Goal: Navigation & Orientation: Find specific page/section

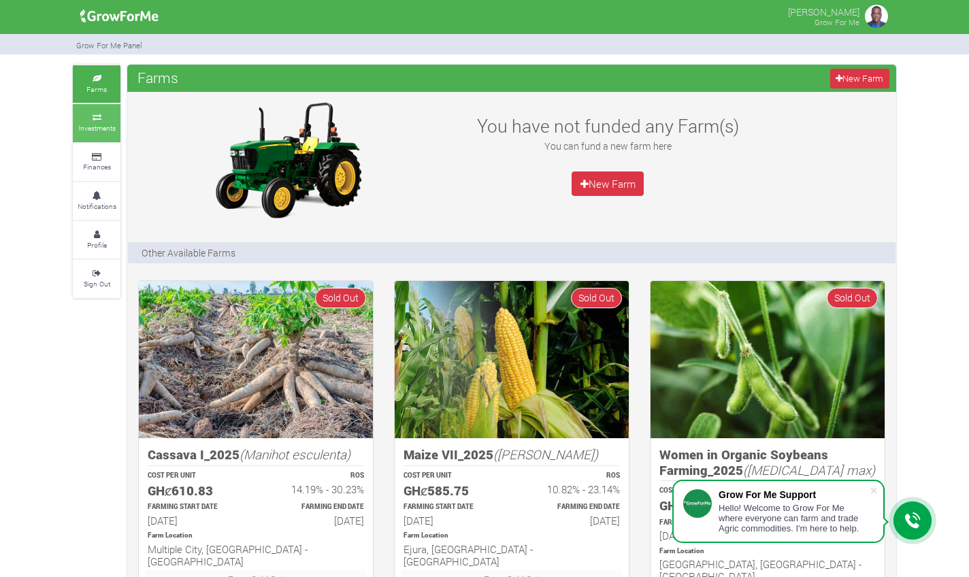
click at [94, 114] on icon at bounding box center [96, 117] width 41 height 7
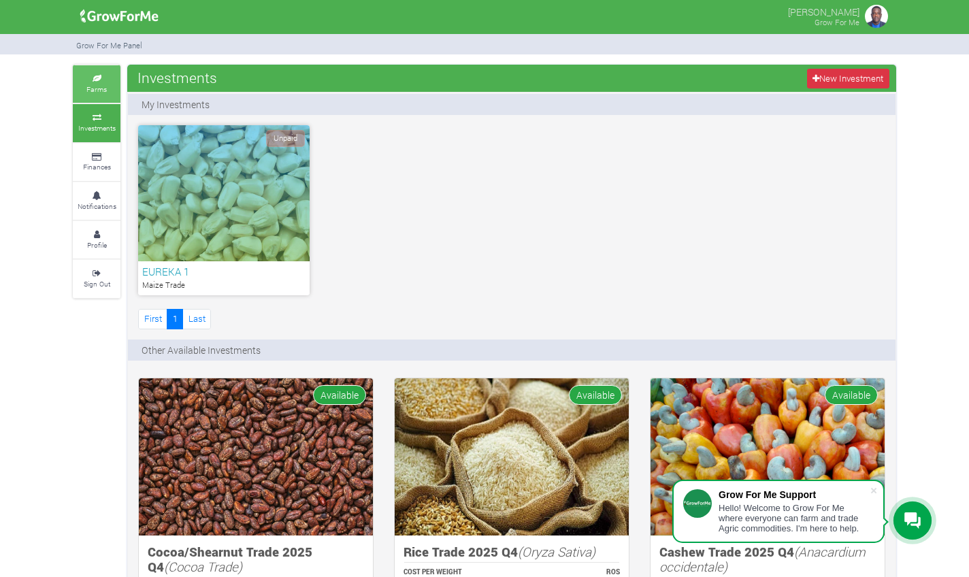
click at [108, 90] on link "Farms" at bounding box center [97, 83] width 48 height 37
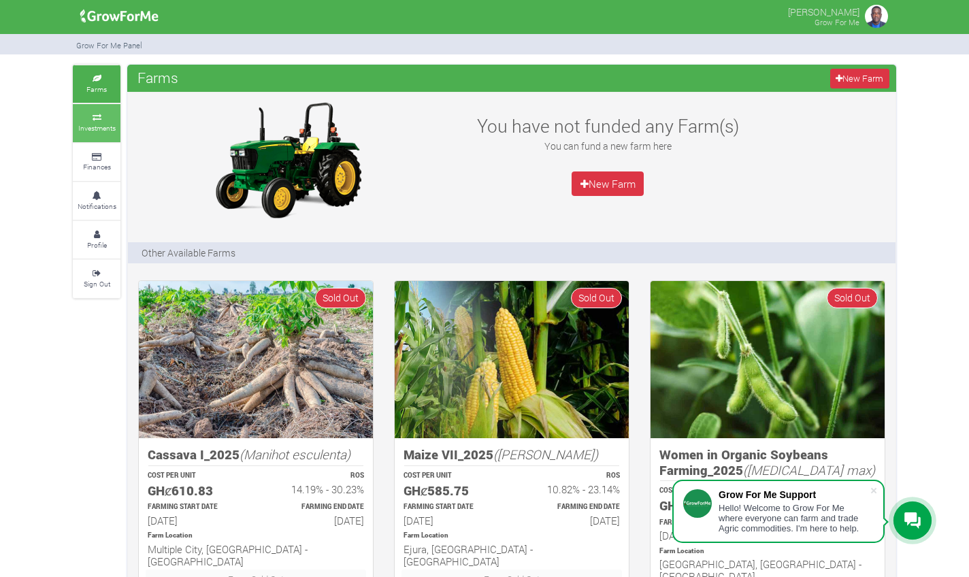
click at [103, 116] on icon at bounding box center [96, 117] width 41 height 7
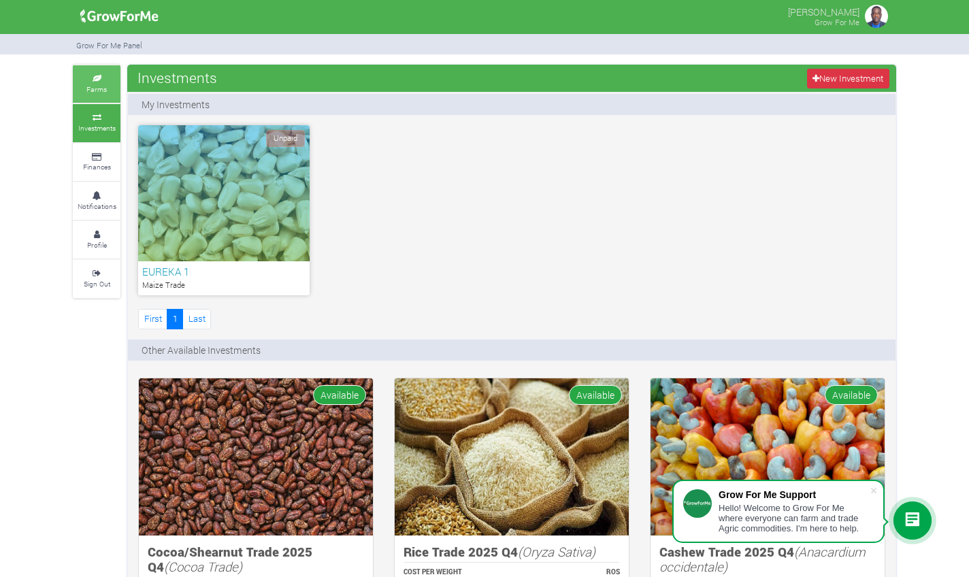
click at [102, 84] on small "Farms" at bounding box center [96, 89] width 20 height 10
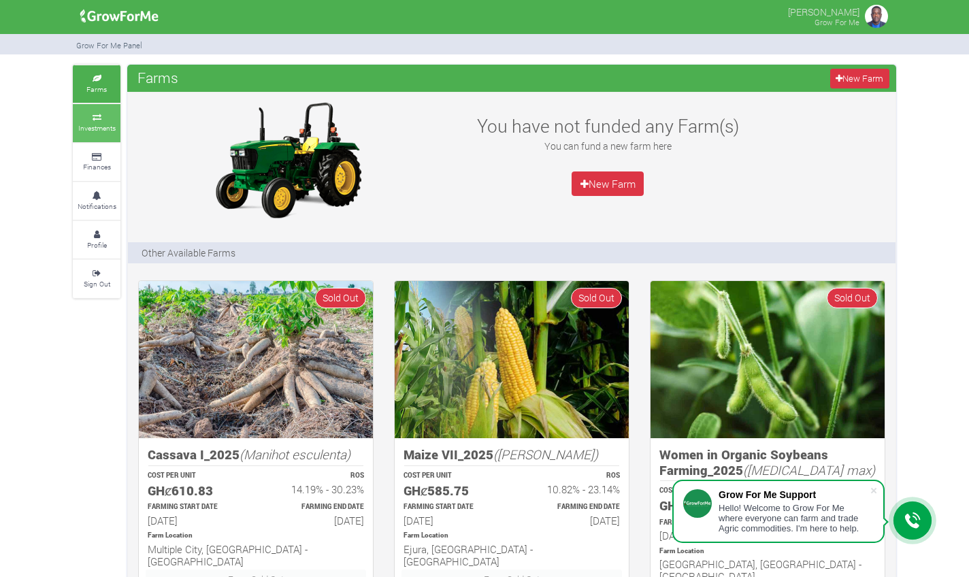
click at [93, 118] on link "Investments" at bounding box center [97, 122] width 48 height 37
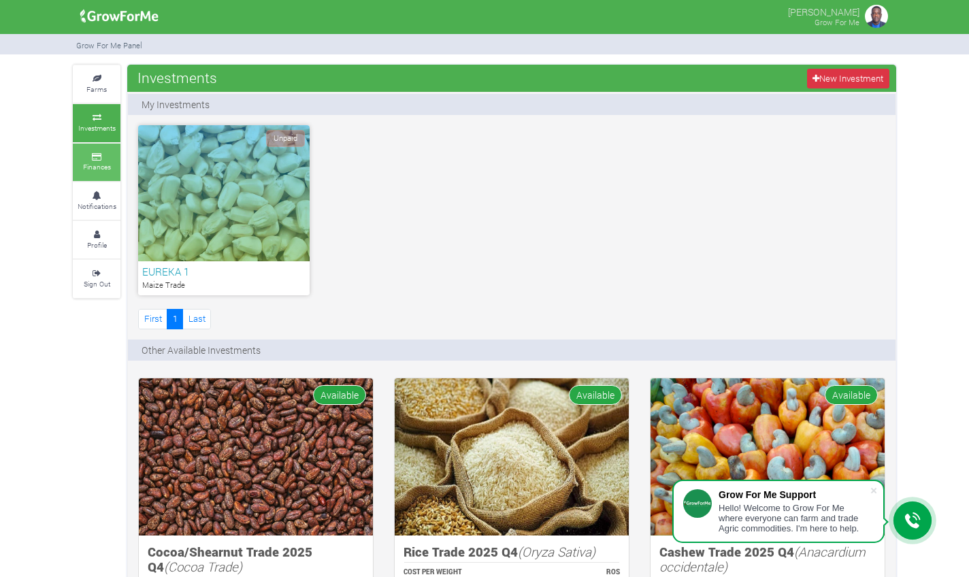
click at [97, 154] on icon at bounding box center [96, 157] width 41 height 7
click at [103, 93] on link "Farms" at bounding box center [97, 83] width 48 height 37
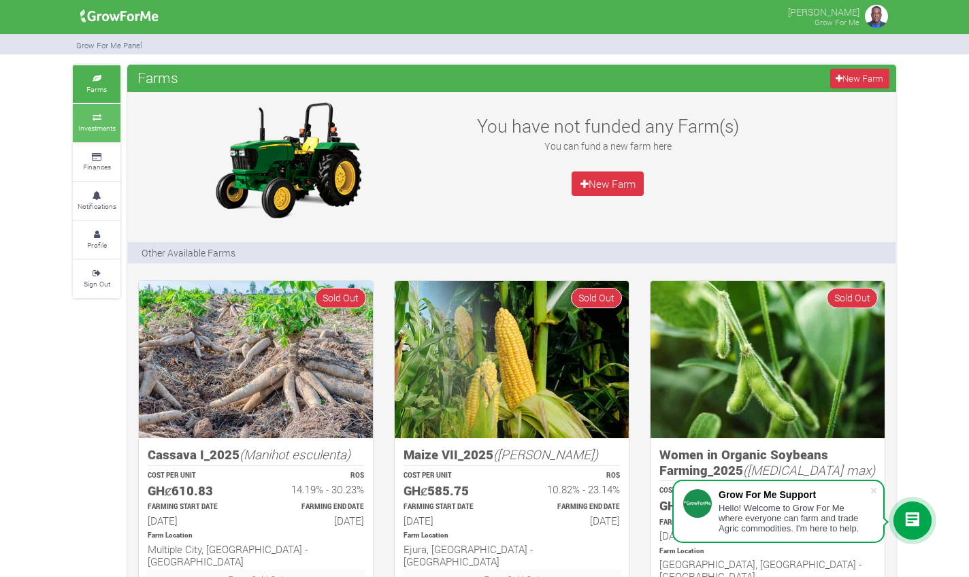
click at [100, 117] on icon at bounding box center [96, 117] width 41 height 7
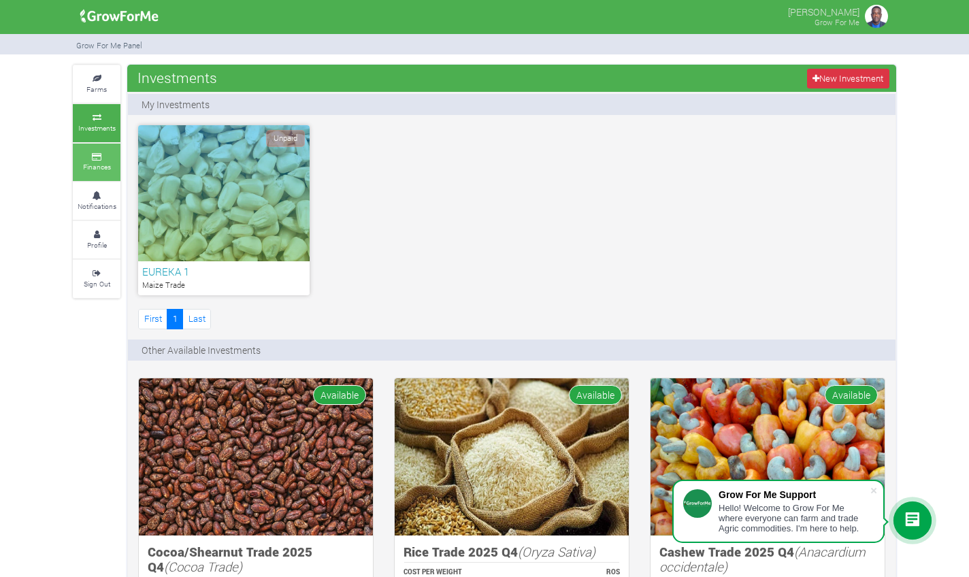
click at [104, 162] on small "Finances" at bounding box center [97, 167] width 28 height 10
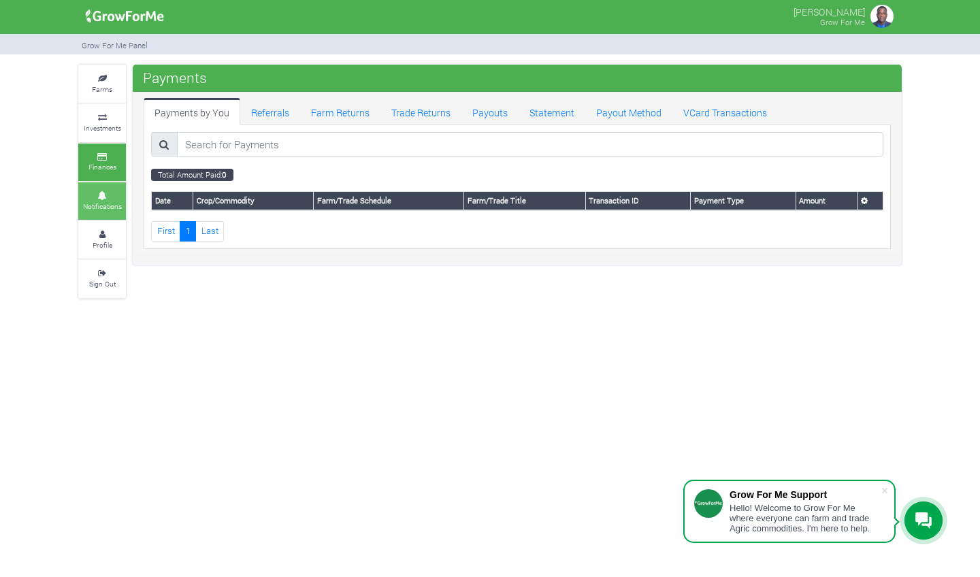
click at [106, 193] on icon at bounding box center [102, 196] width 41 height 7
